Goal: Information Seeking & Learning: Learn about a topic

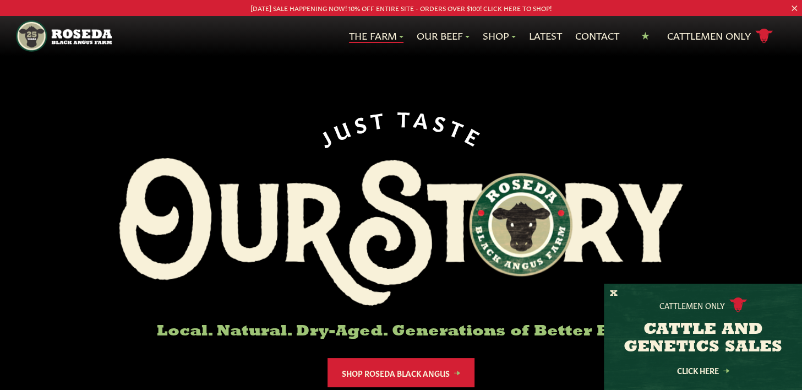
click at [382, 39] on link "The Farm" at bounding box center [376, 36] width 54 height 14
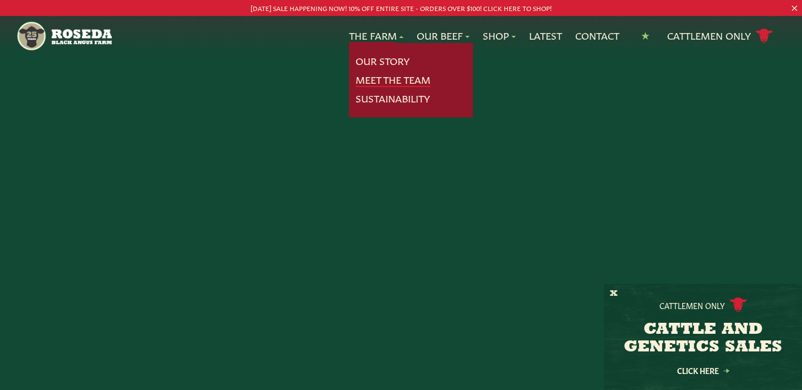
click at [381, 76] on link "Meet The Team" at bounding box center [392, 80] width 75 height 14
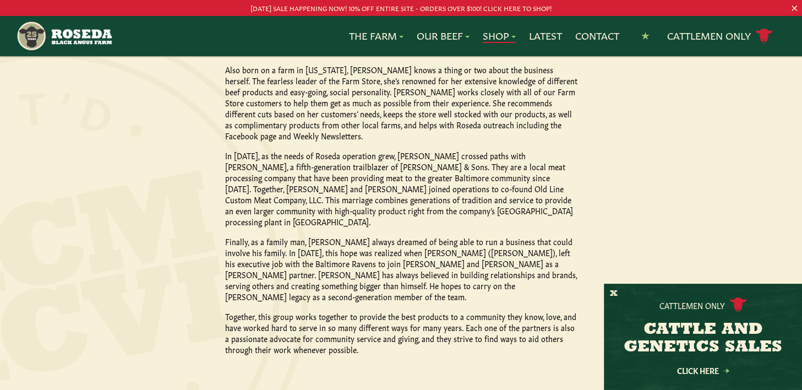
scroll to position [1083, 0]
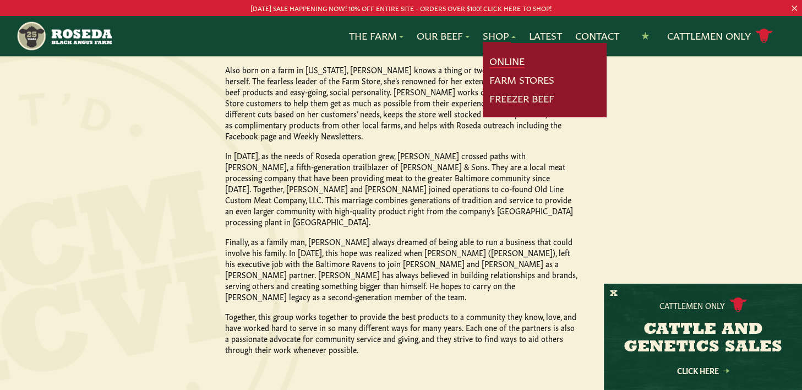
click at [499, 59] on link "Online" at bounding box center [506, 61] width 35 height 14
